Goal: Information Seeking & Learning: Learn about a topic

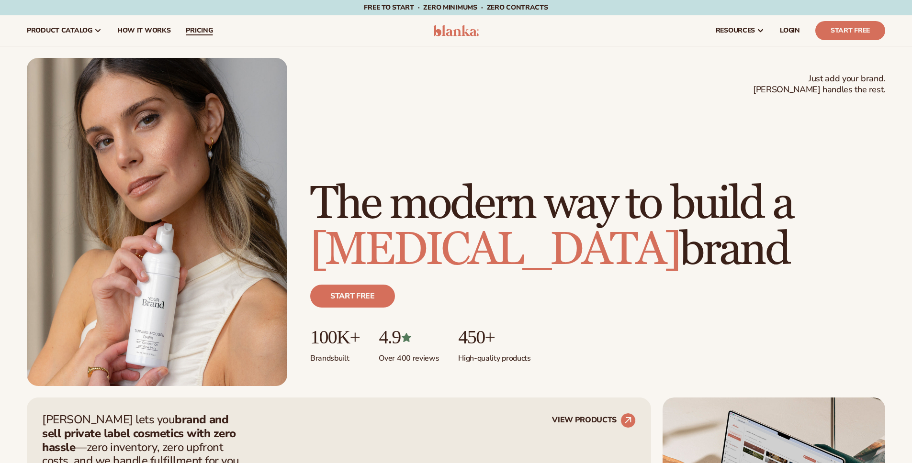
click at [194, 30] on span "pricing" at bounding box center [199, 31] width 27 height 8
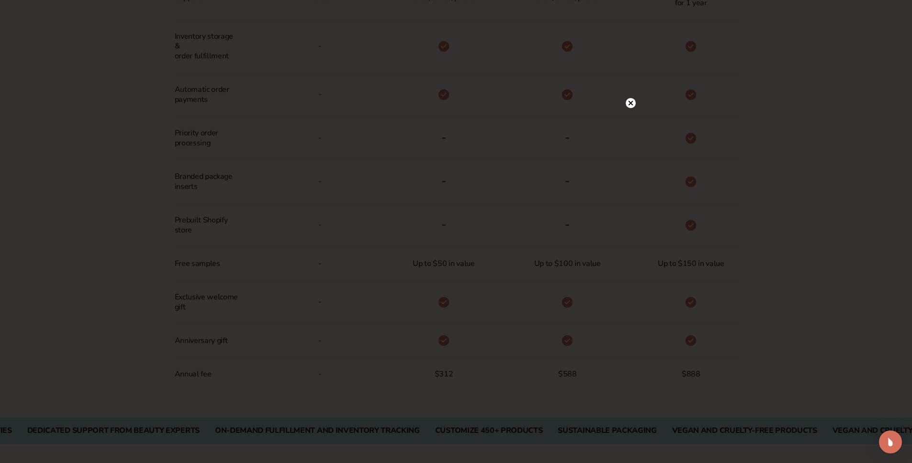
scroll to position [686, 0]
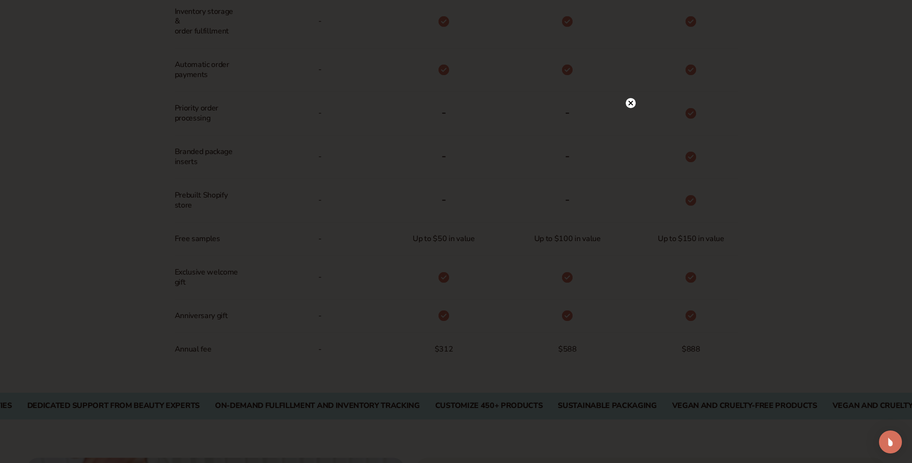
click at [868, 232] on div at bounding box center [456, 231] width 912 height 463
click at [632, 124] on icon at bounding box center [630, 122] width 5 height 5
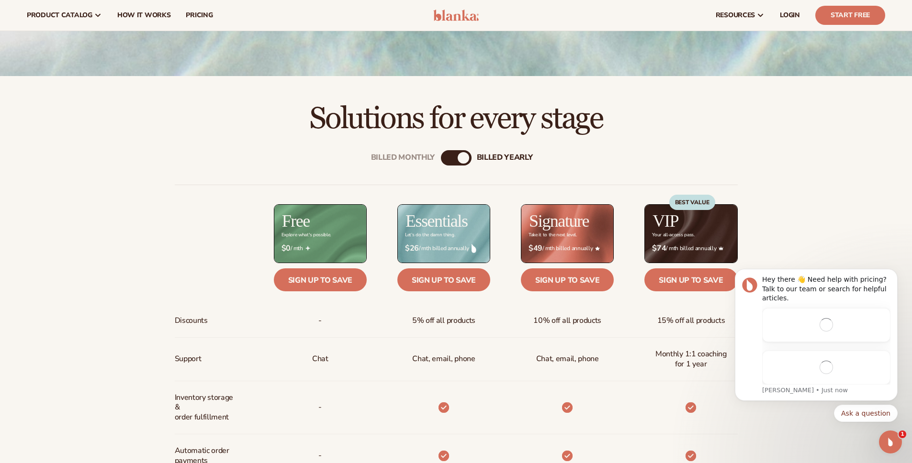
scroll to position [0, 0]
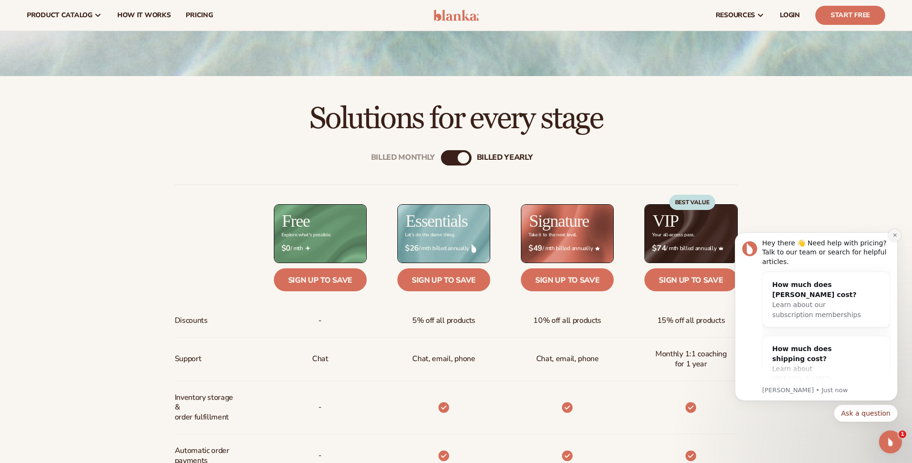
click at [894, 235] on icon "Dismiss notification" at bounding box center [894, 235] width 3 height 3
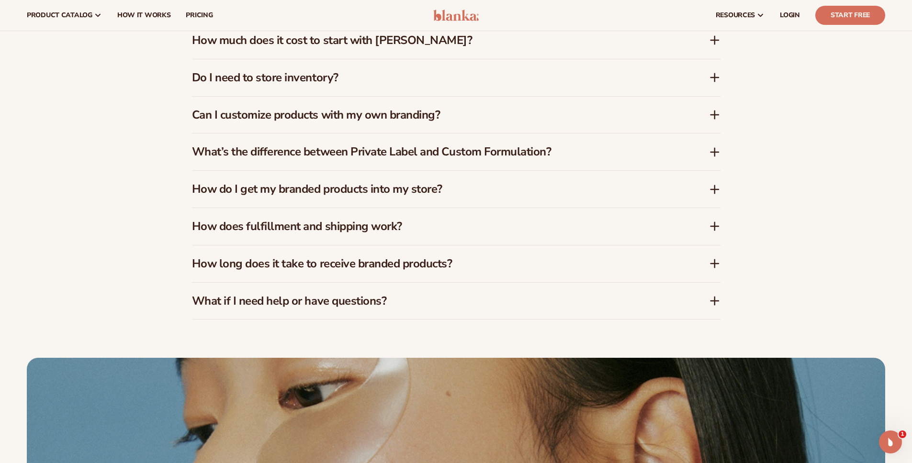
scroll to position [1592, 0]
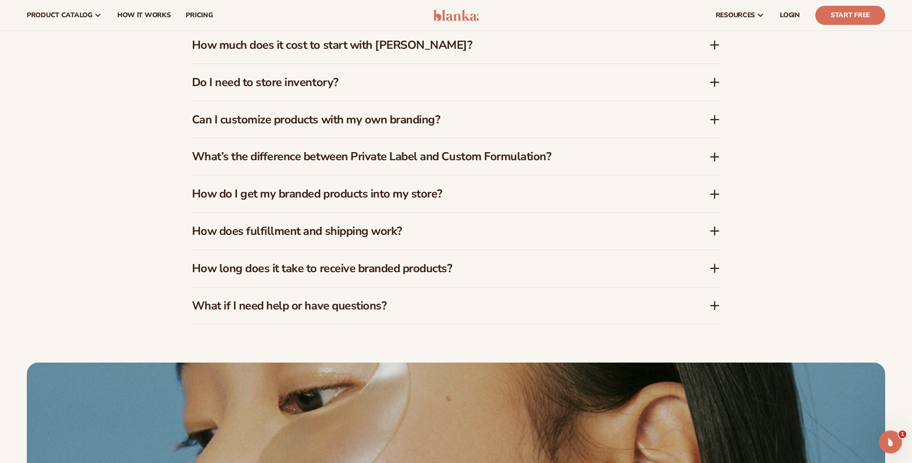
click at [362, 235] on h3 "How does fulfillment and shipping work?" at bounding box center [436, 232] width 488 height 14
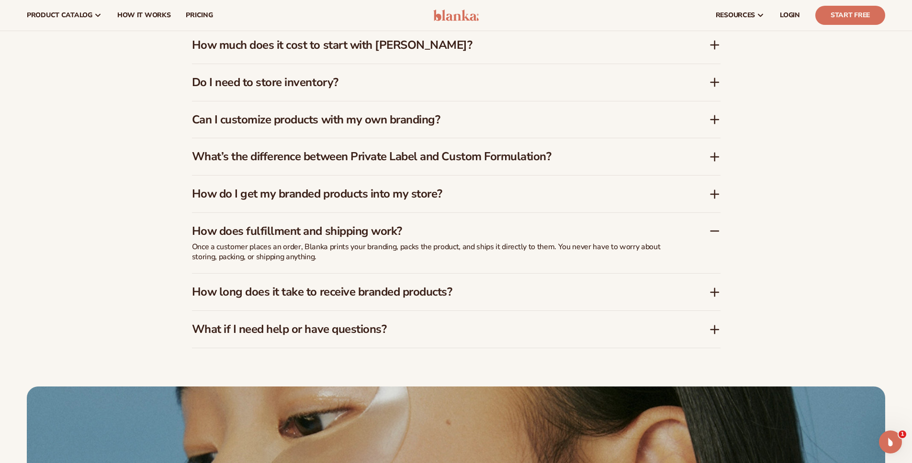
click at [308, 257] on p "Once a customer places an order, Blanka prints your branding, packs the product…" at bounding box center [431, 252] width 479 height 20
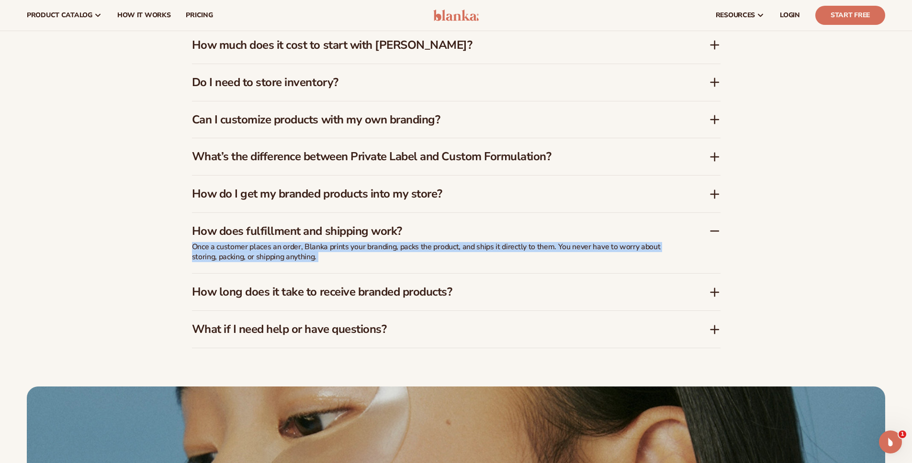
click at [308, 257] on p "Once a customer places an order, Blanka prints your branding, packs the product…" at bounding box center [431, 252] width 479 height 20
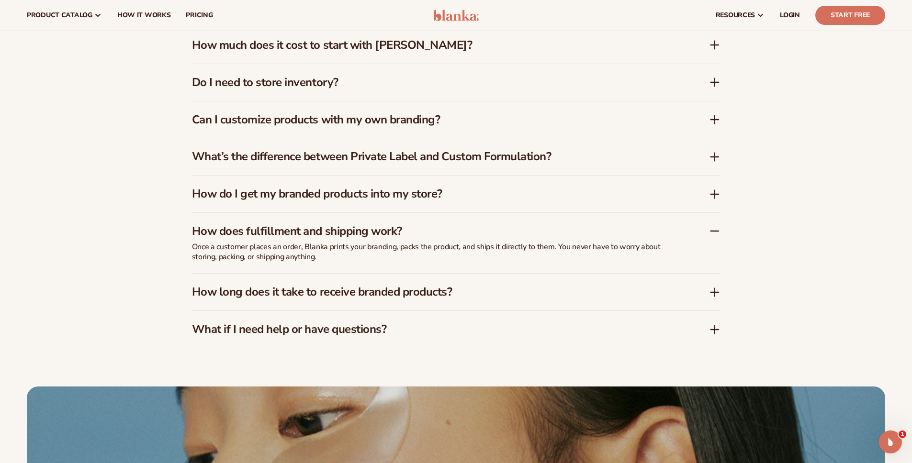
click at [315, 295] on h3 "How long does it take to receive branded products?" at bounding box center [436, 292] width 488 height 14
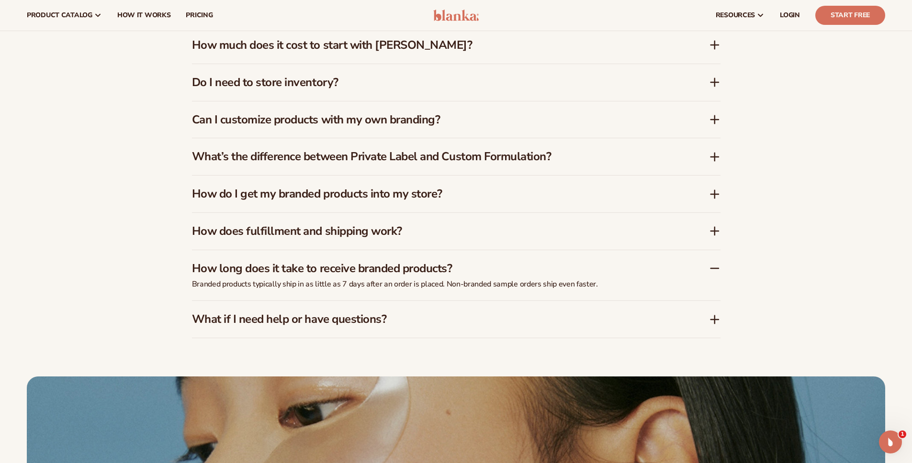
click at [317, 314] on h3 "What if I need help or have questions?" at bounding box center [436, 320] width 488 height 14
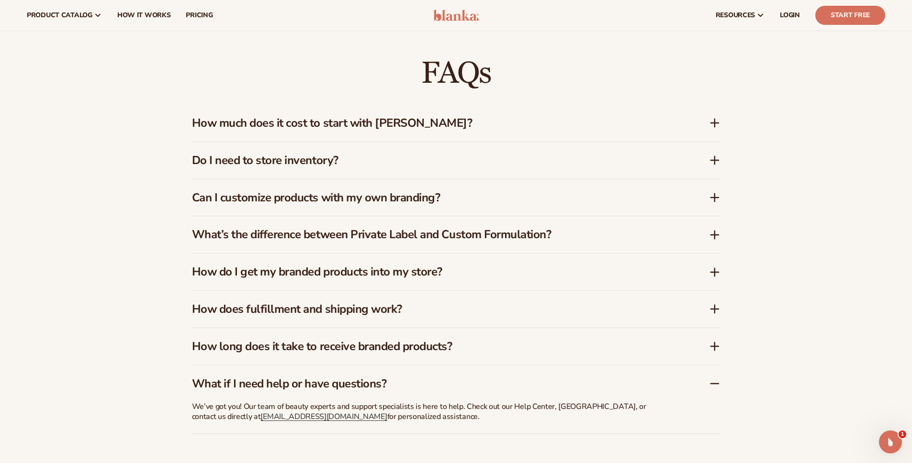
scroll to position [1406, 0]
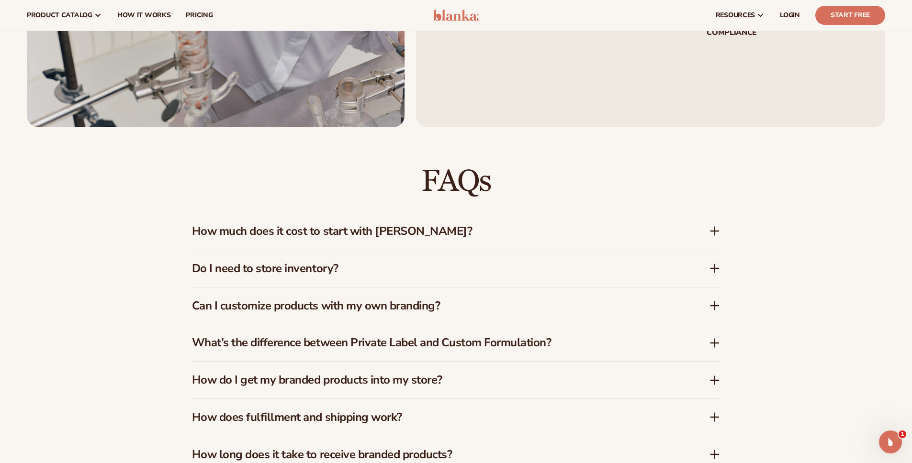
click at [436, 316] on div "Can I customize products with my own branding?" at bounding box center [456, 306] width 529 height 37
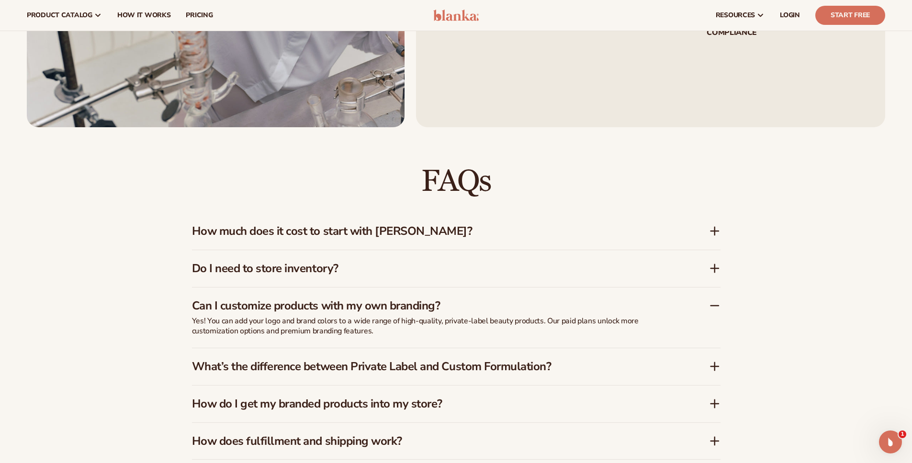
click at [408, 286] on div "Do I need to store inventory?" at bounding box center [456, 268] width 529 height 37
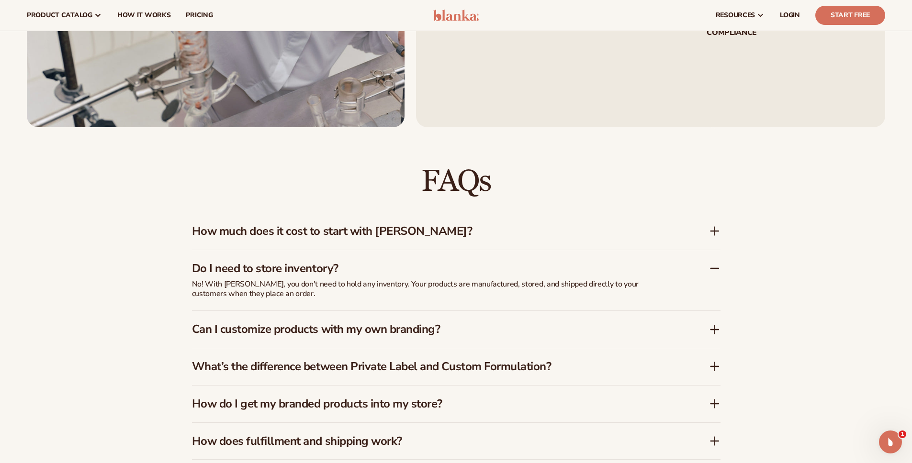
click at [400, 238] on h3 "How much does it cost to start with [PERSON_NAME]?" at bounding box center [436, 232] width 488 height 14
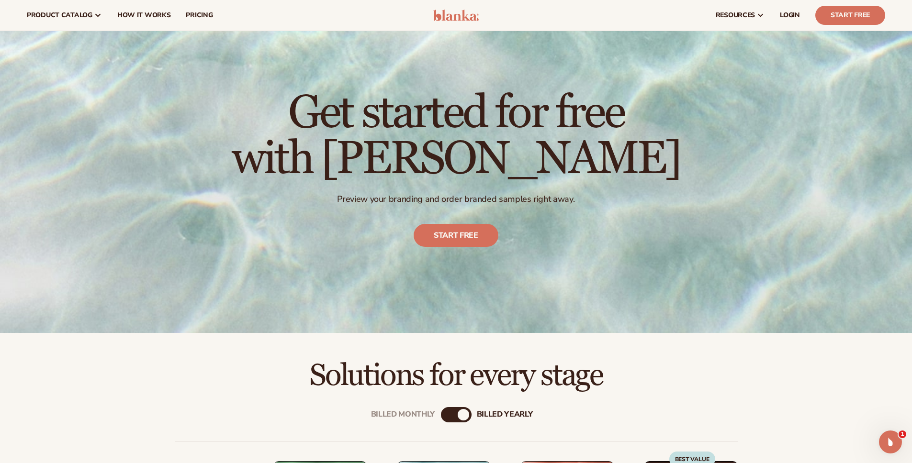
scroll to position [0, 0]
